Goal: Complete application form: Complete application form

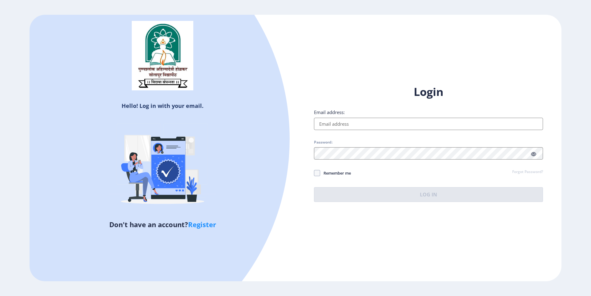
click at [332, 126] on input "Email address:" at bounding box center [428, 124] width 229 height 12
click at [333, 127] on input "Email address:" at bounding box center [428, 124] width 229 height 12
type input "[EMAIL_ADDRESS][DOMAIN_NAME]"
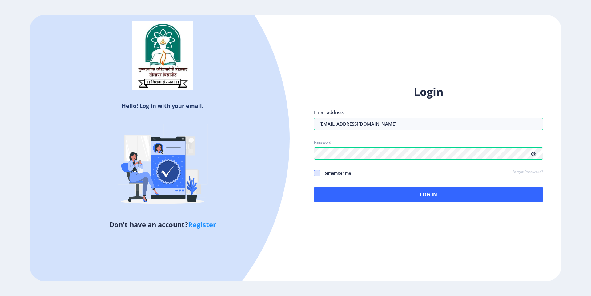
click at [316, 174] on span at bounding box center [317, 173] width 6 height 6
click at [314, 173] on input "Remember me" at bounding box center [314, 173] width 0 height 0
checkbox input "true"
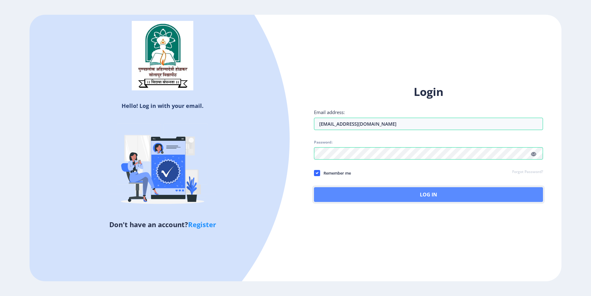
click at [392, 194] on button "Log In" at bounding box center [428, 194] width 229 height 15
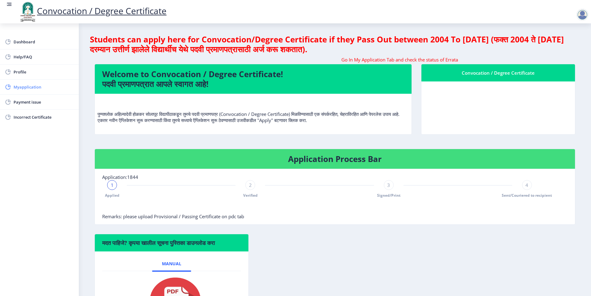
click at [24, 86] on span "Myapplication" at bounding box center [44, 86] width 60 height 7
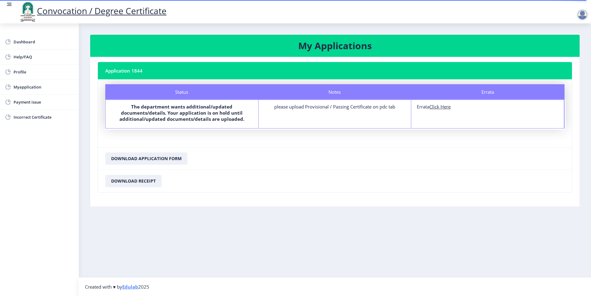
click at [440, 109] on u "Click Here" at bounding box center [439, 107] width 21 height 6
select select
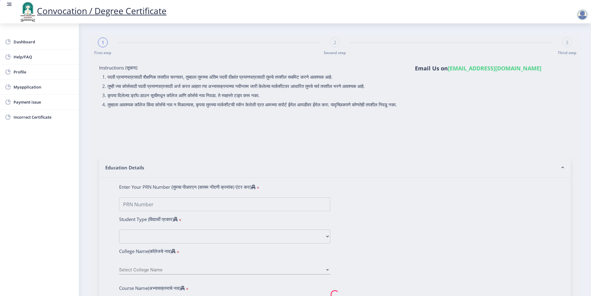
type input "[PERSON_NAME] [PERSON_NAME]"
type input "Ranubai"
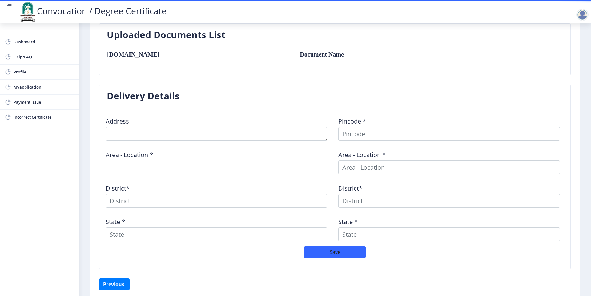
scroll to position [191, 0]
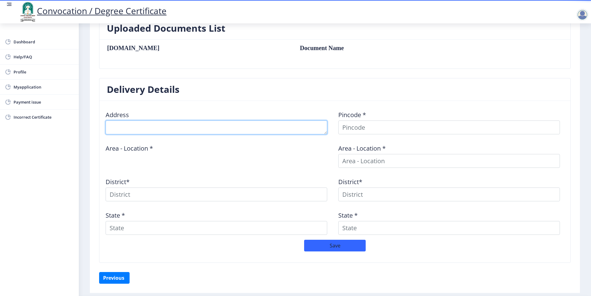
click at [140, 127] on textarea at bounding box center [216, 128] width 221 height 14
type textarea "S"
click at [249, 127] on textarea at bounding box center [216, 128] width 221 height 14
type textarea "Krushna Kunj, Adinath Nagar, Bhosari, Pimpari Chinchawad"
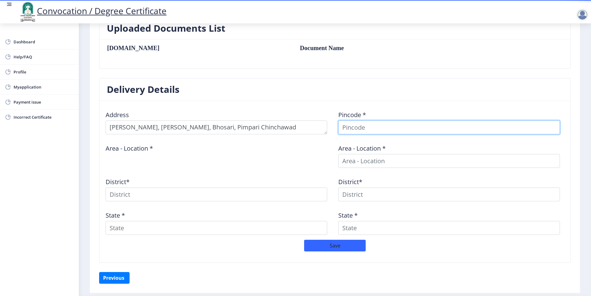
click at [366, 130] on input at bounding box center [448, 128] width 221 height 14
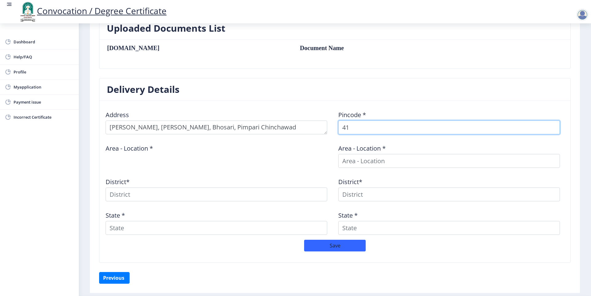
scroll to position [177, 0]
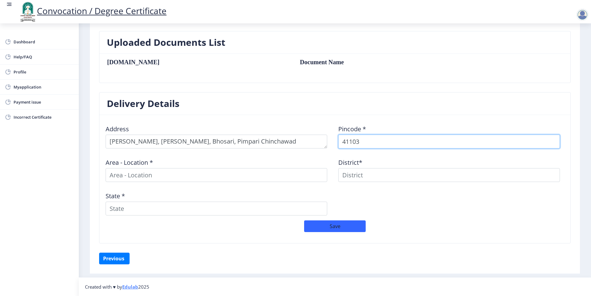
type input "411039"
select select
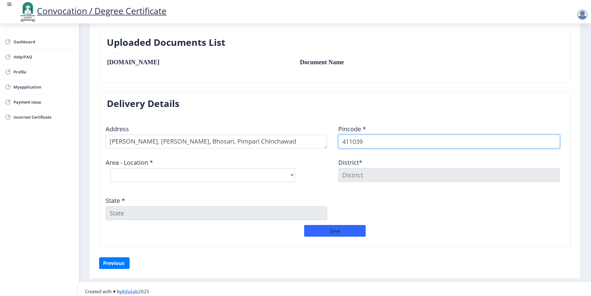
type input "411039"
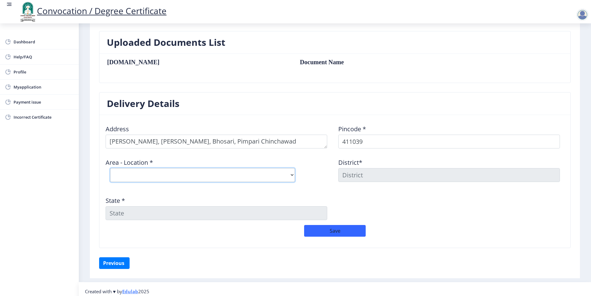
click at [110, 168] on select "Select Area Location Bhosarigoan S.O" at bounding box center [202, 175] width 185 height 14
select select "1: Object"
click option "Bhosarigoan S.O" at bounding box center [0, 0] width 0 height 0
type input "Pune"
type input "Maharashtra"
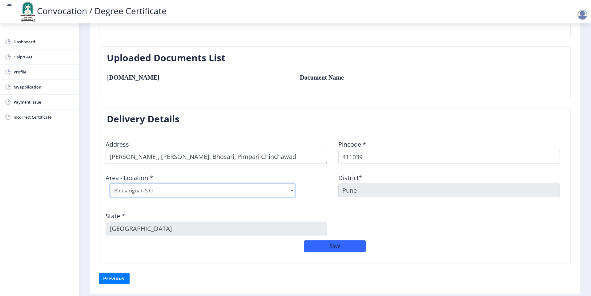
scroll to position [182, 0]
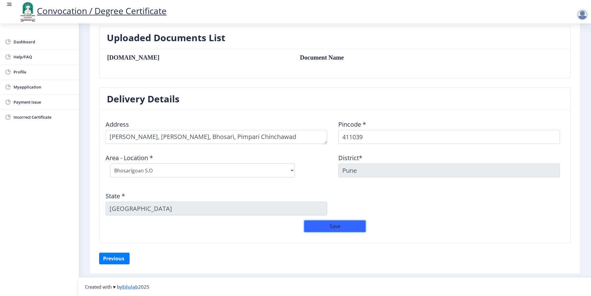
click at [333, 227] on button "Save" at bounding box center [335, 227] width 62 height 12
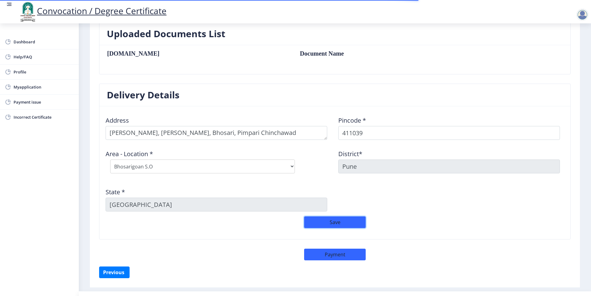
scroll to position [200, 0]
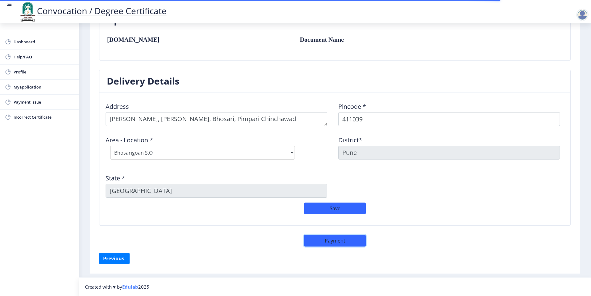
click at [315, 239] on button "Payment" at bounding box center [335, 241] width 62 height 12
click at [330, 205] on button "Save" at bounding box center [335, 209] width 62 height 12
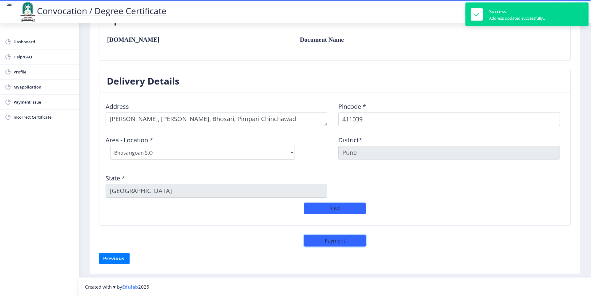
click at [325, 243] on button "Payment" at bounding box center [335, 241] width 62 height 12
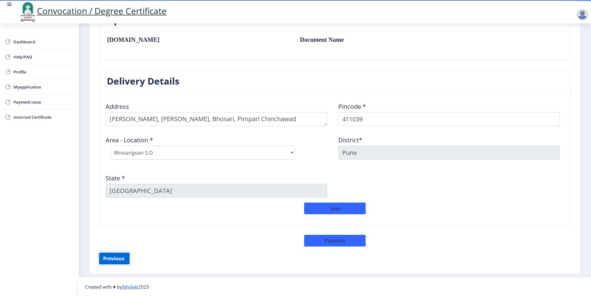
click at [118, 256] on button "Previous ‍" at bounding box center [114, 259] width 30 height 12
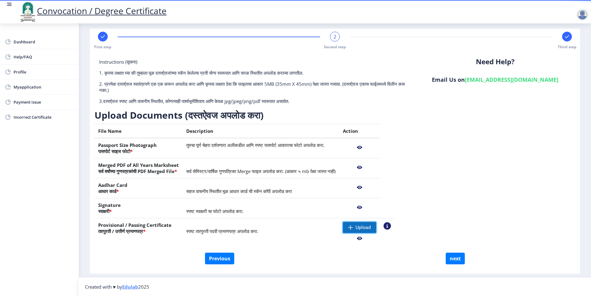
click at [369, 225] on span "Upload" at bounding box center [362, 228] width 15 height 6
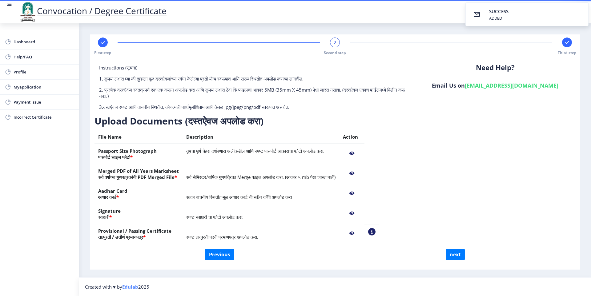
click at [361, 213] on nb-action at bounding box center [352, 213] width 18 height 11
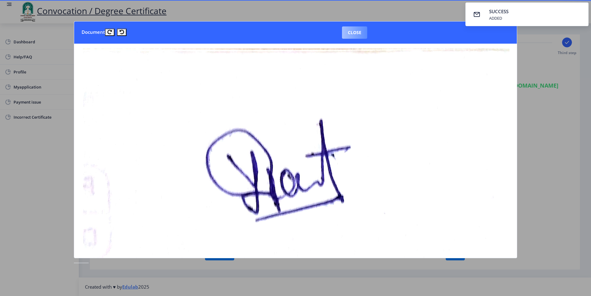
click at [353, 31] on button "Close" at bounding box center [354, 32] width 25 height 12
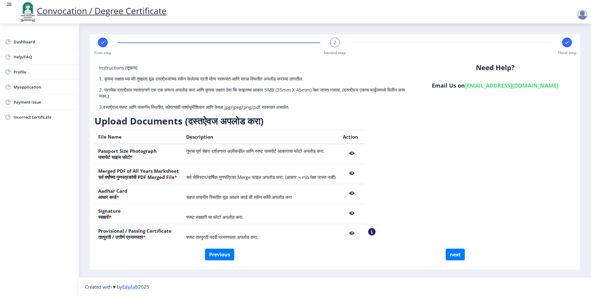
click at [361, 153] on nb-action at bounding box center [352, 153] width 18 height 11
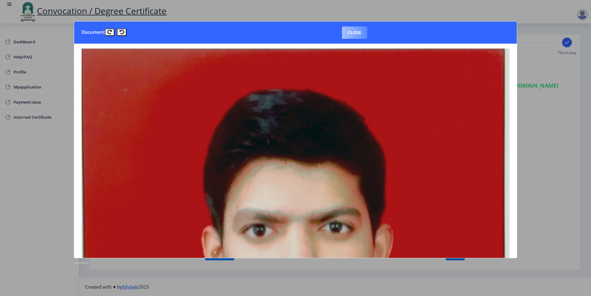
click at [350, 30] on button "Close" at bounding box center [354, 32] width 25 height 12
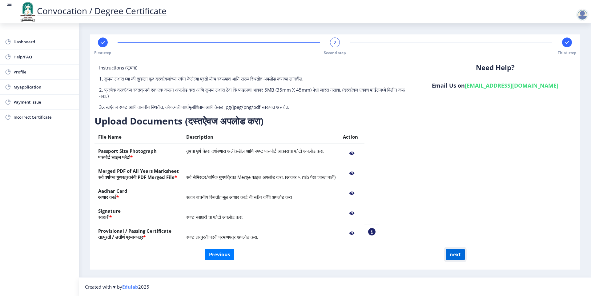
click at [454, 254] on button "next" at bounding box center [454, 255] width 19 height 12
select select
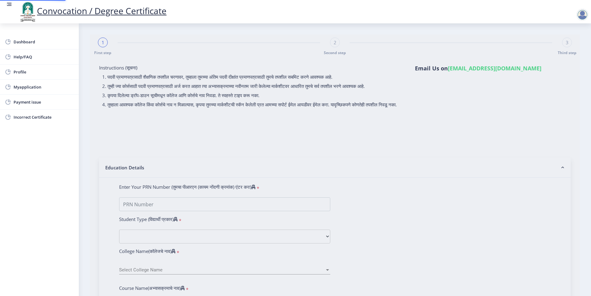
type input "[PERSON_NAME] [PERSON_NAME]"
type input "Ranubai"
select select
type input "[PERSON_NAME] [PERSON_NAME]"
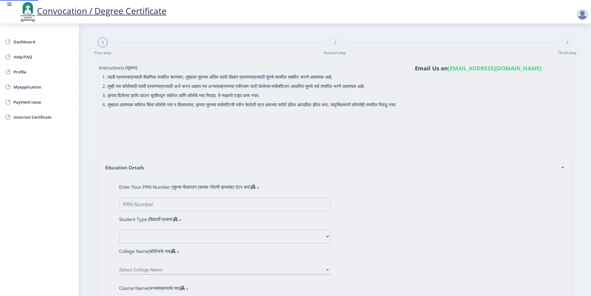
type input "Ranubai"
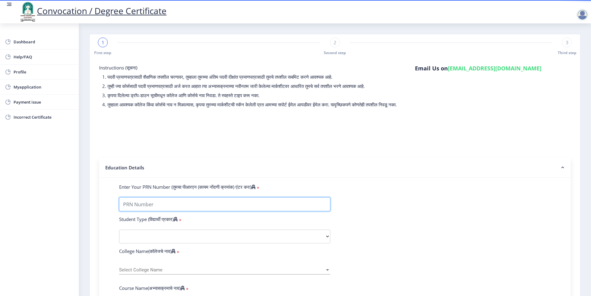
click at [157, 211] on input "Enter Your PRN Number (तुमचा पीआरएन (कायम नोंदणी क्रमांक) एंटर करा)" at bounding box center [224, 204] width 211 height 14
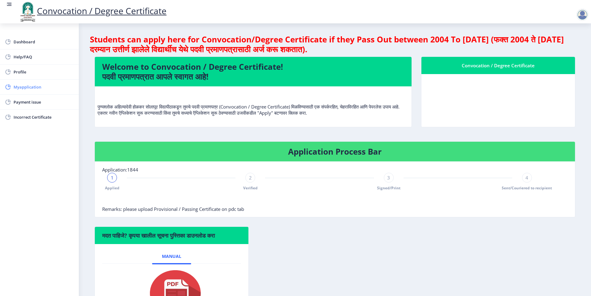
click at [24, 86] on span "Myapplication" at bounding box center [44, 86] width 60 height 7
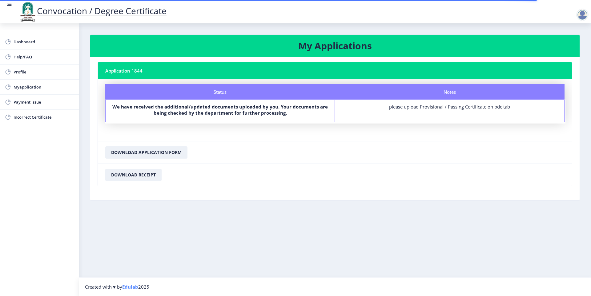
click at [432, 108] on div "please upload Provisional / Passing Certificate on pdc tab" at bounding box center [449, 107] width 218 height 6
click at [404, 108] on div "please upload Provisional / Passing Certificate on pdc tab" at bounding box center [449, 107] width 218 height 6
click at [475, 103] on div "Notes please upload Provisional / Passing Certificate on pdc tab" at bounding box center [449, 111] width 229 height 22
click at [21, 105] on span "Payment issue" at bounding box center [44, 101] width 60 height 7
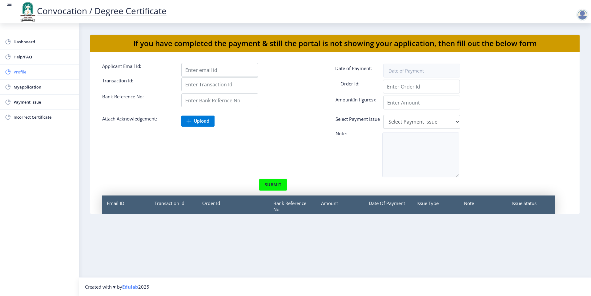
click at [21, 73] on span "Profile" at bounding box center [44, 71] width 60 height 7
select select
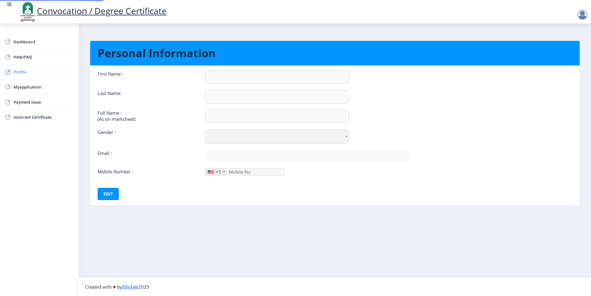
type input "Yogesh"
type input "Raut"
type input "[PERSON_NAME] [PERSON_NAME]"
select select "[DEMOGRAPHIC_DATA]"
type input "[EMAIL_ADDRESS][DOMAIN_NAME]"
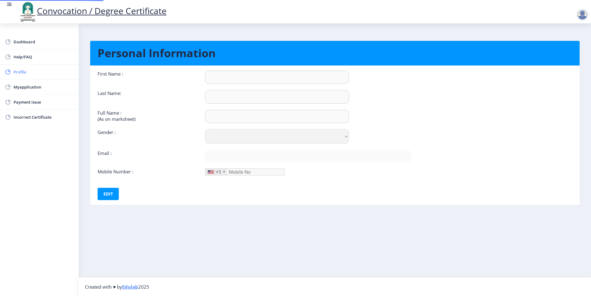
type input "9172806926"
click at [29, 46] on link "Dashboard" at bounding box center [39, 41] width 79 height 15
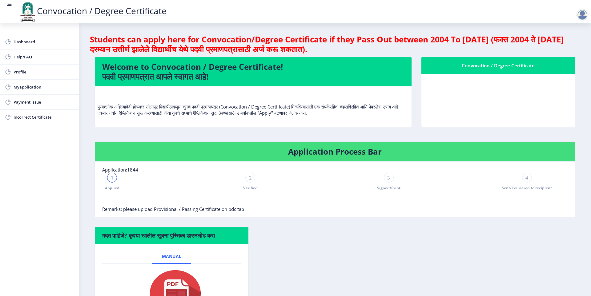
click at [252, 182] on div "2" at bounding box center [250, 178] width 10 height 10
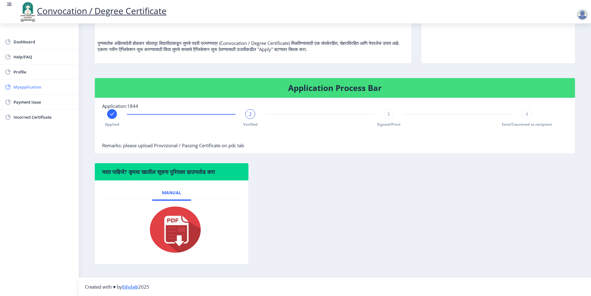
click at [22, 87] on span "Myapplication" at bounding box center [44, 86] width 60 height 7
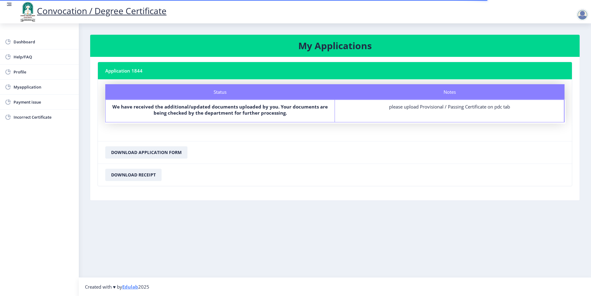
click at [413, 112] on div "Notes please upload Provisional / Passing Certificate on pdc tab" at bounding box center [449, 111] width 229 height 22
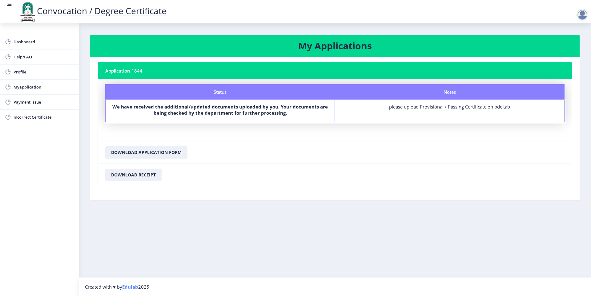
click at [413, 112] on div "Notes please upload Provisional / Passing Certificate on pdc tab" at bounding box center [449, 111] width 229 height 22
click at [506, 109] on div "please upload Provisional / Passing Certificate on pdc tab" at bounding box center [449, 107] width 218 height 6
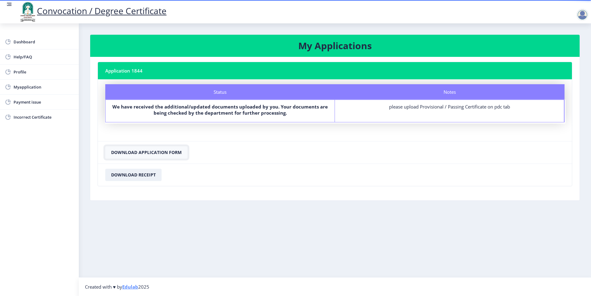
click at [155, 154] on button "Download Application Form" at bounding box center [146, 152] width 82 height 12
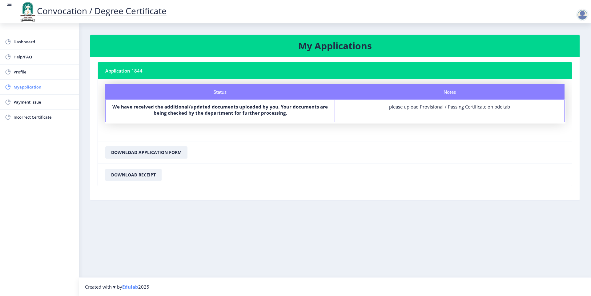
click at [25, 89] on span "Myapplication" at bounding box center [44, 86] width 60 height 7
click at [25, 69] on span "Profile" at bounding box center [44, 71] width 60 height 7
select select
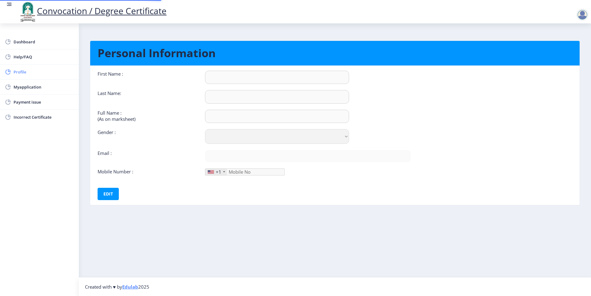
type input "Yogesh"
type input "Raut"
type input "[PERSON_NAME] [PERSON_NAME]"
select select "[DEMOGRAPHIC_DATA]"
type input "[EMAIL_ADDRESS][DOMAIN_NAME]"
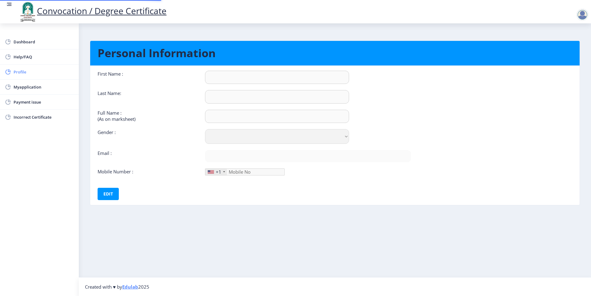
type input "9172806926"
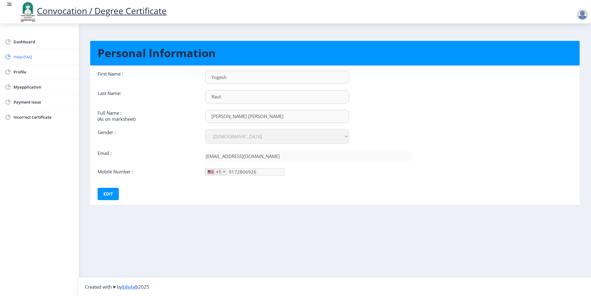
click at [26, 58] on span "Help/FAQ" at bounding box center [44, 56] width 60 height 7
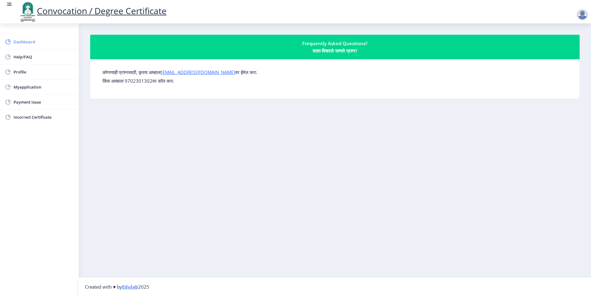
click at [18, 41] on span "Dashboard" at bounding box center [44, 41] width 60 height 7
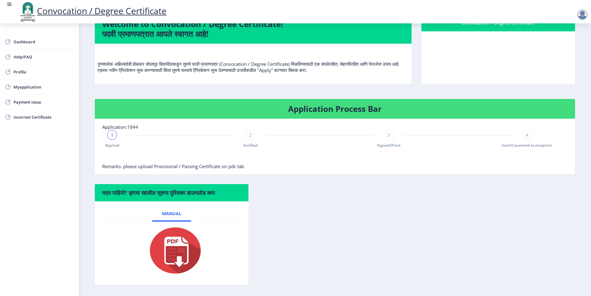
scroll to position [64, 0]
